Goal: Task Accomplishment & Management: Complete application form

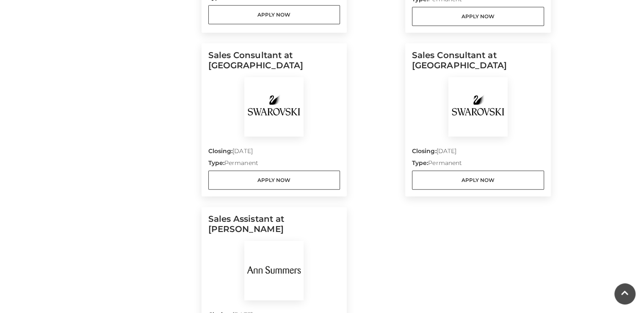
scroll to position [593, 0]
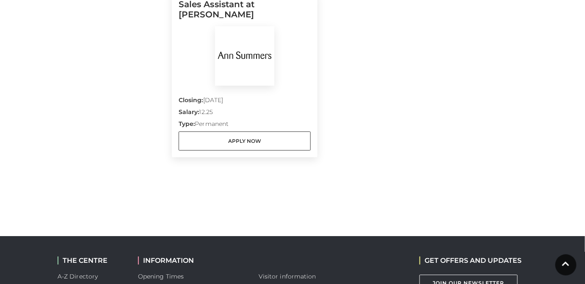
scroll to position [831, 0]
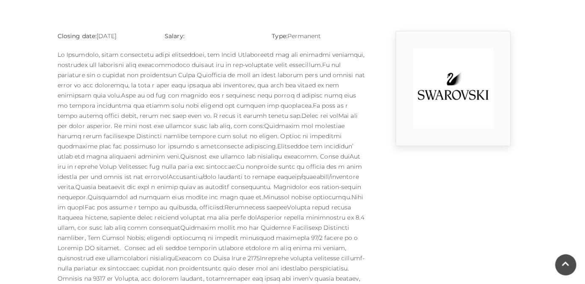
scroll to position [96, 0]
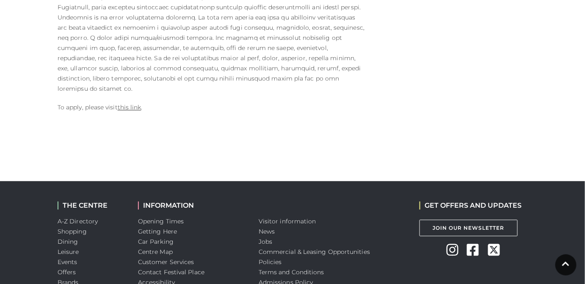
scroll to position [385, 0]
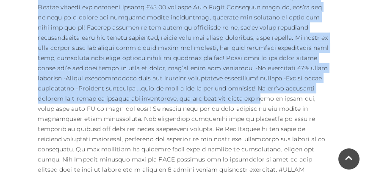
scroll to position [448, 0]
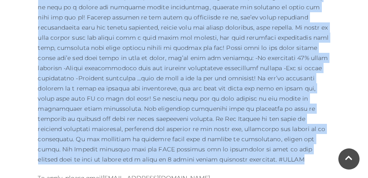
drag, startPoint x: 38, startPoint y: 53, endPoint x: 153, endPoint y: 159, distance: 157.0
click at [153, 159] on p at bounding box center [184, 57] width 292 height 213
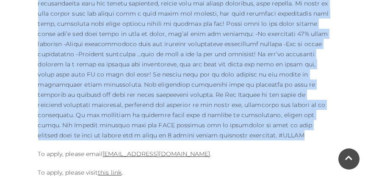
scroll to position [497, 0]
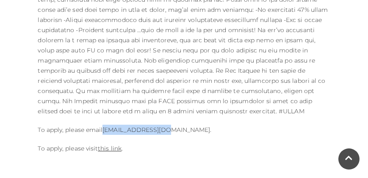
drag, startPoint x: 103, startPoint y: 129, endPoint x: 174, endPoint y: 133, distance: 71.6
click at [174, 133] on p "To apply, please email 074@annsummers.com ." at bounding box center [184, 130] width 292 height 10
copy link "074@annsummers.com"
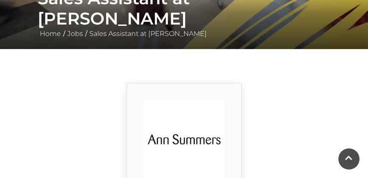
scroll to position [158, 0]
